Goal: Information Seeking & Learning: Check status

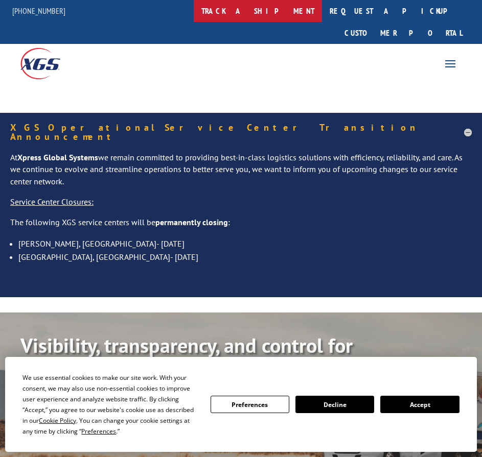
click at [273, 9] on link "track a shipment" at bounding box center [258, 11] width 128 height 22
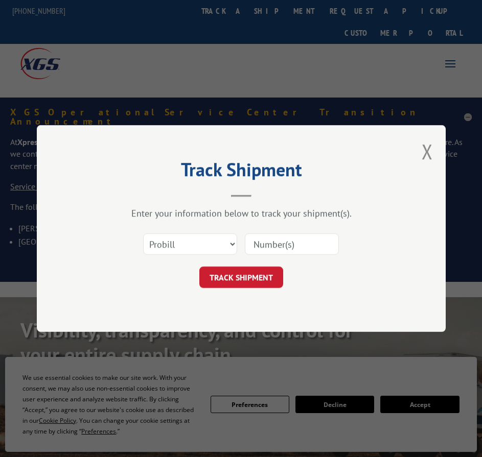
click at [300, 237] on input at bounding box center [292, 243] width 94 height 21
paste input "17467761"
type input "17467761"
click at [227, 275] on button "TRACK SHIPMENT" at bounding box center [241, 277] width 84 height 21
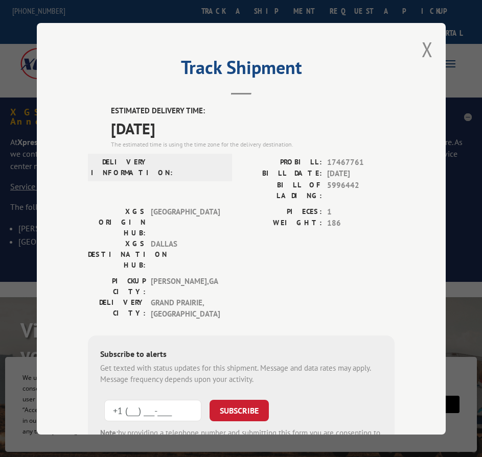
click at [154, 400] on input "+1 (___) ___-____" at bounding box center [152, 410] width 97 height 21
type input "[PHONE_NUMBER]"
drag, startPoint x: 246, startPoint y: 347, endPoint x: 302, endPoint y: 224, distance: 134.9
click at [301, 225] on div "ESTIMATED DELIVERY TIME: [DATE] The estimated time is using the time zone for t…" at bounding box center [241, 289] width 307 height 369
click at [423, 50] on button "Close modal" at bounding box center [426, 49] width 11 height 27
